Goal: Task Accomplishment & Management: Manage account settings

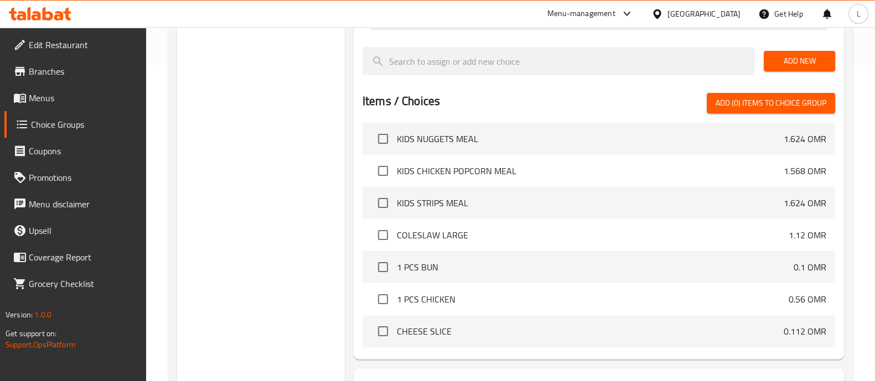
scroll to position [407, 0]
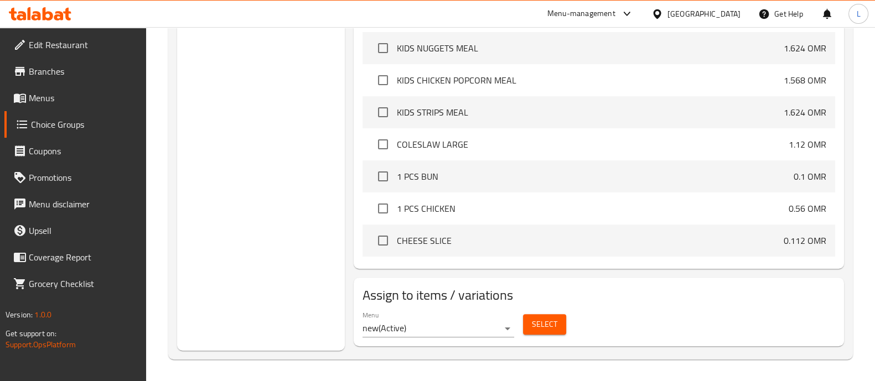
click at [553, 325] on span "Select" at bounding box center [544, 325] width 25 height 14
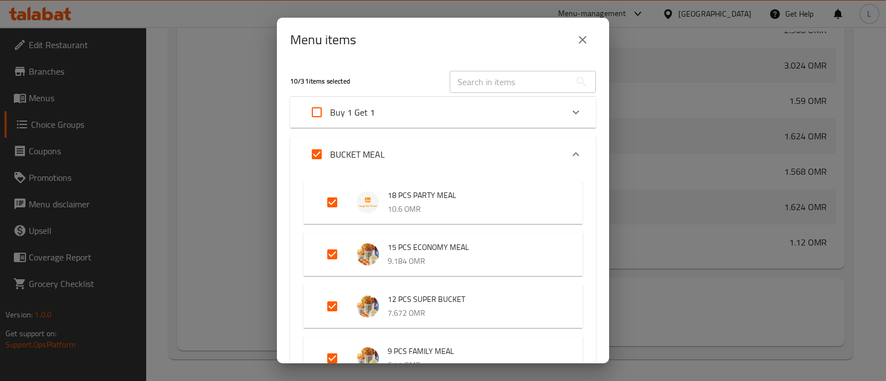
click at [576, 44] on icon "close" at bounding box center [582, 39] width 13 height 13
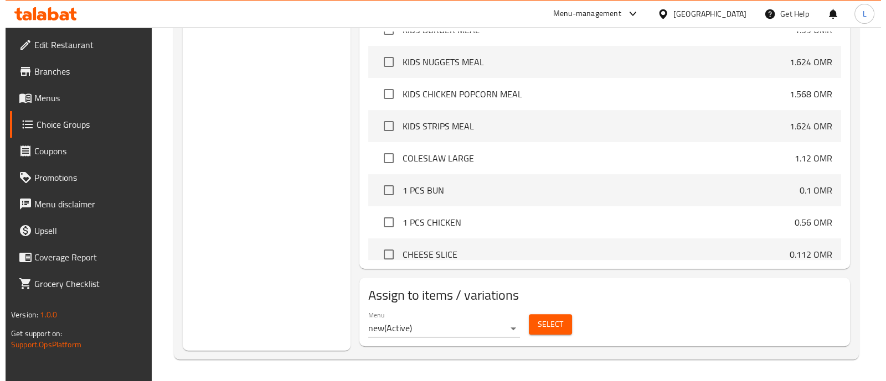
scroll to position [839, 0]
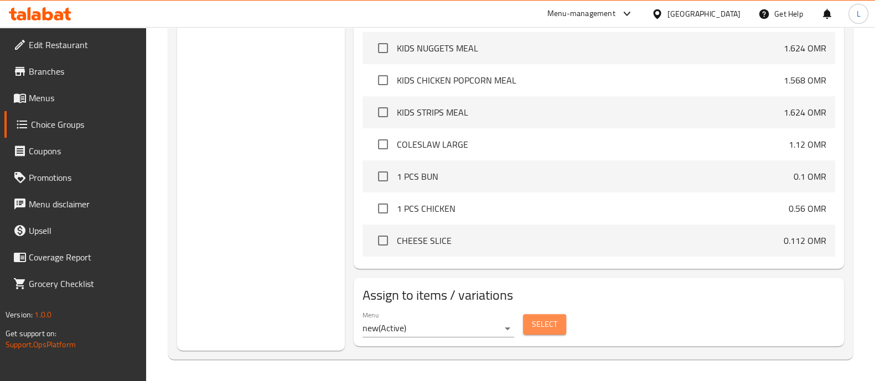
click at [544, 320] on span "Select" at bounding box center [544, 325] width 25 height 14
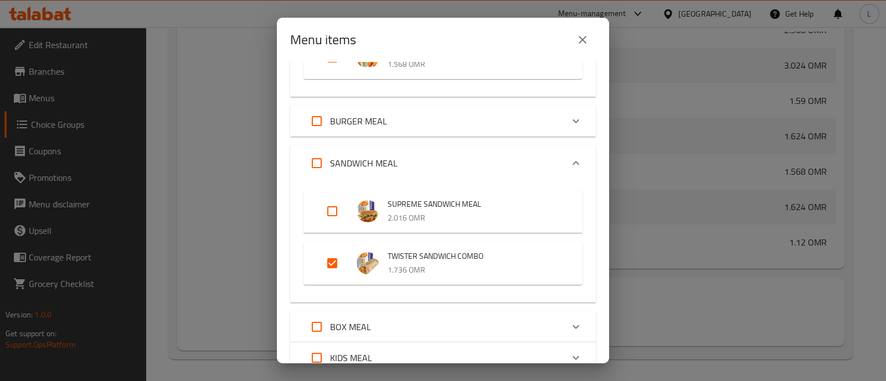
scroll to position [572, 0]
click at [318, 118] on input "Expand" at bounding box center [316, 120] width 27 height 27
checkbox input "true"
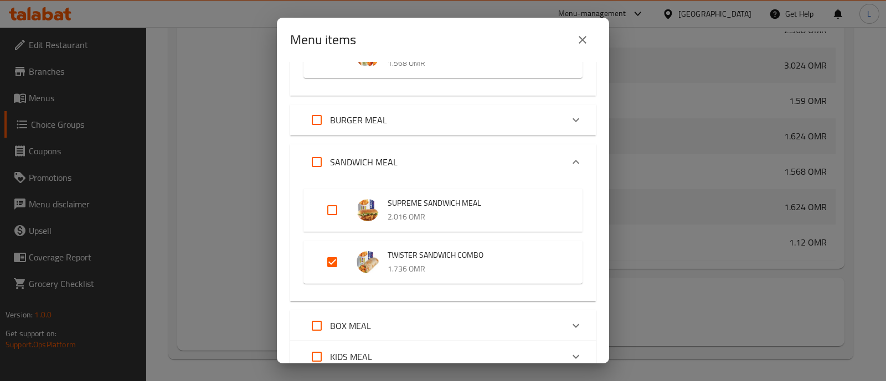
checkbox input "true"
click at [312, 158] on input "Expand" at bounding box center [316, 162] width 27 height 27
checkbox input "true"
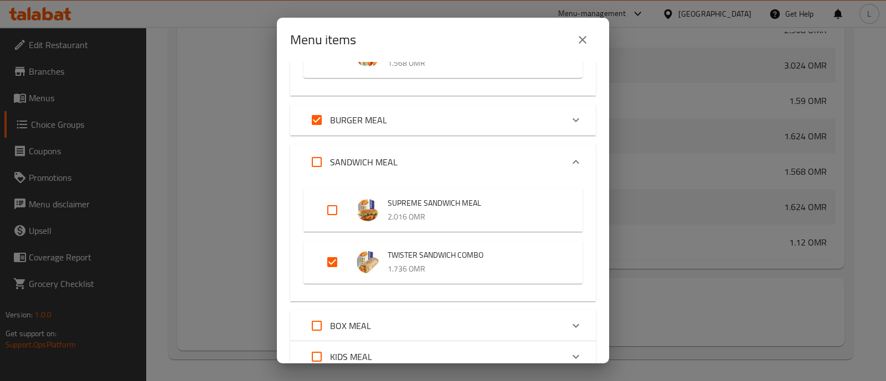
checkbox input "true"
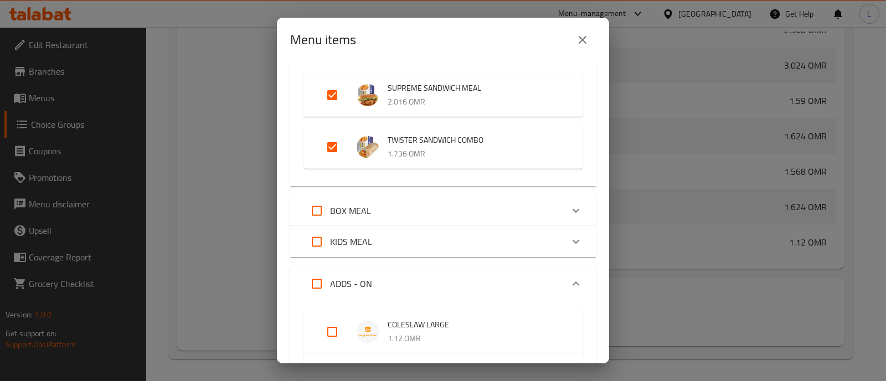
scroll to position [734, 0]
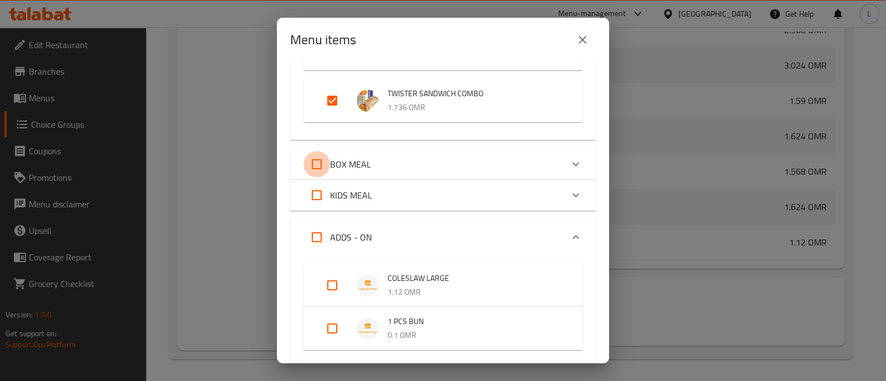
click at [314, 172] on input "Expand" at bounding box center [316, 164] width 27 height 27
checkbox input "true"
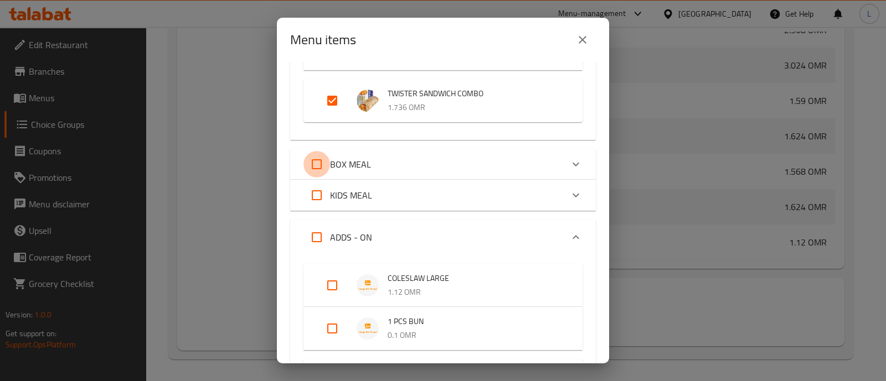
checkbox input "true"
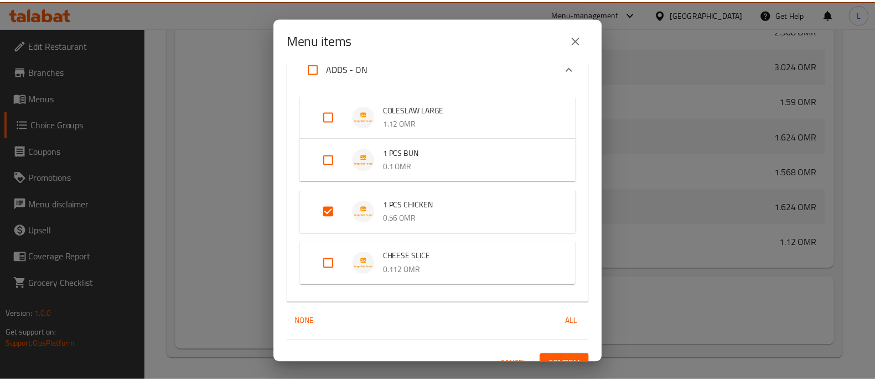
scroll to position [918, 0]
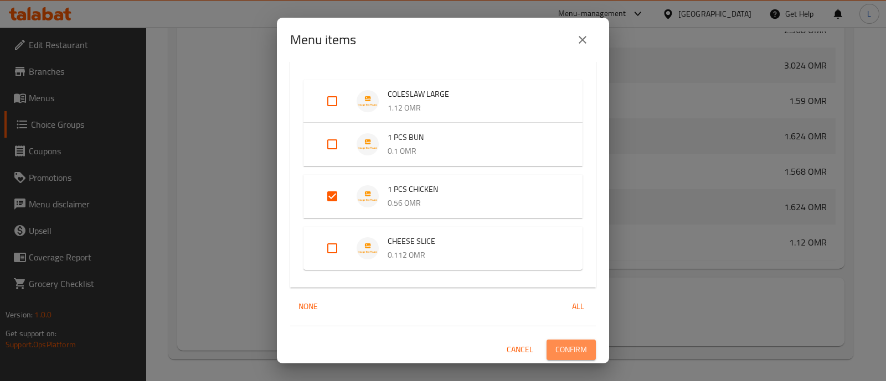
click at [561, 346] on span "Confirm" at bounding box center [571, 350] width 32 height 14
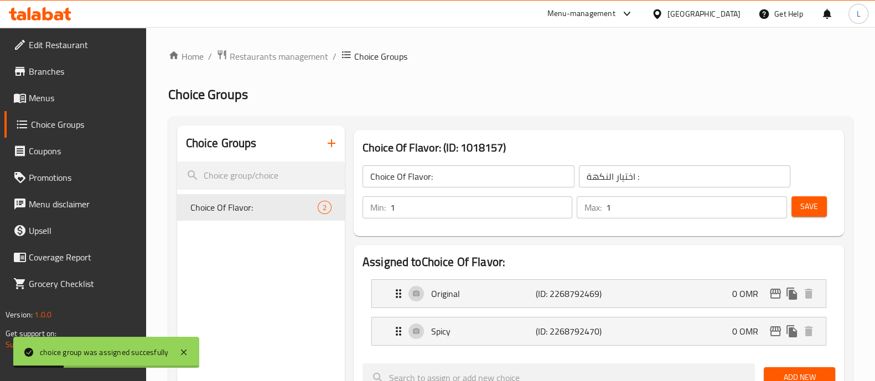
scroll to position [70, 0]
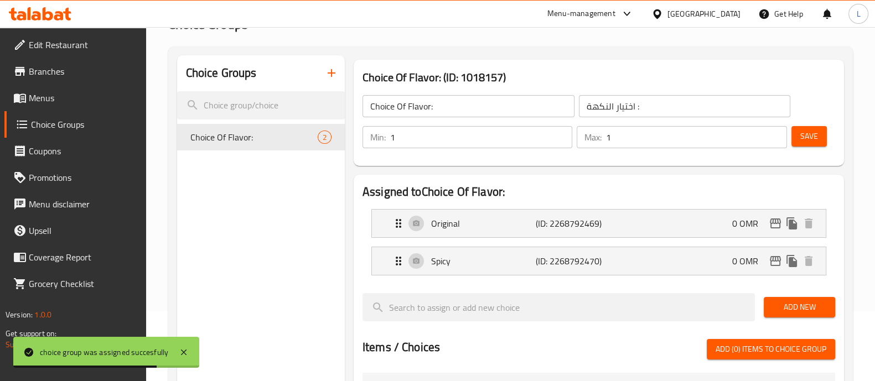
click at [229, 164] on div "Choice Groups Choice Of Flavor: 2" at bounding box center [261, 371] width 168 height 633
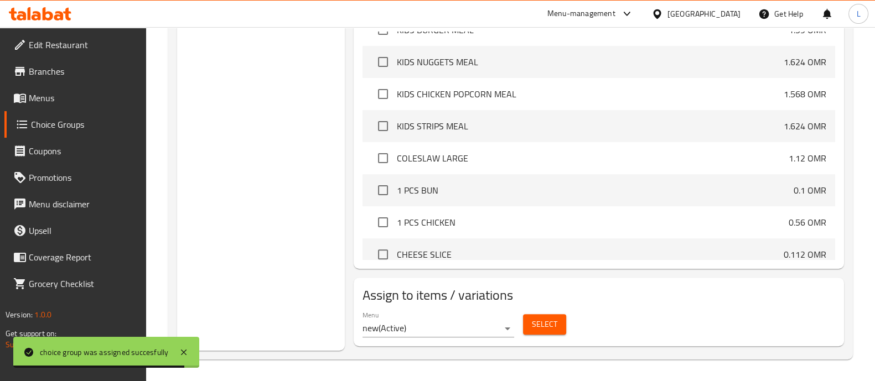
scroll to position [839, 0]
